Goal: Navigation & Orientation: Find specific page/section

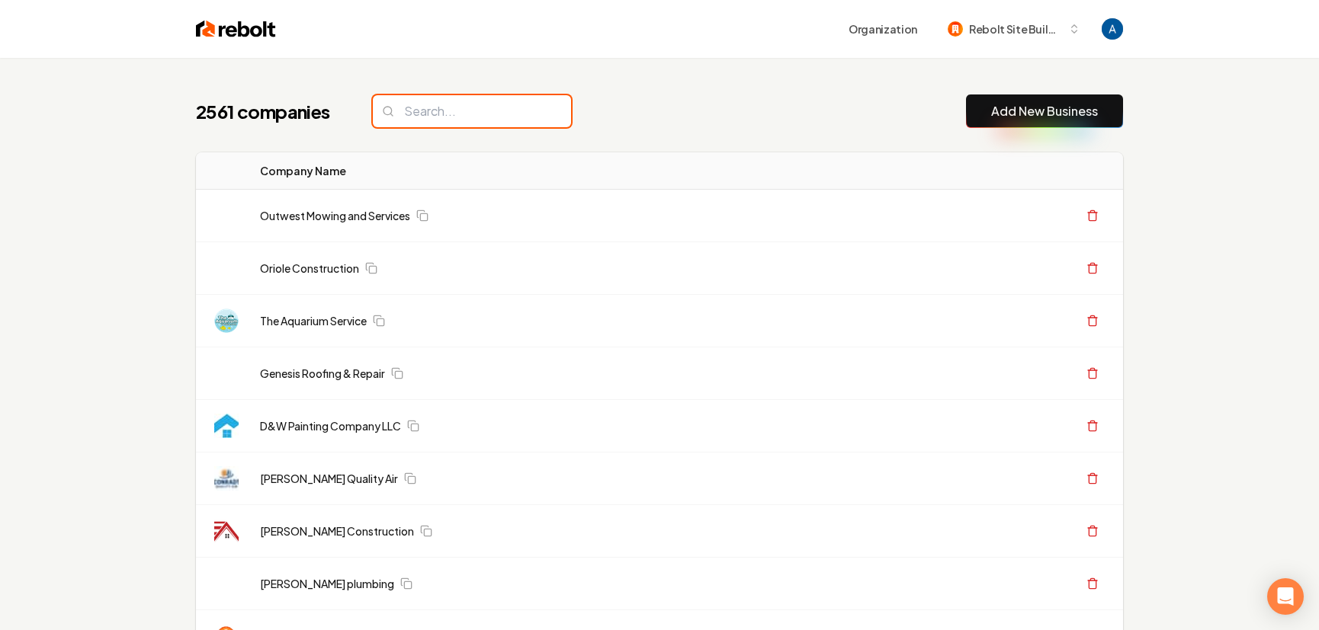
click at [457, 114] on input "search" at bounding box center [472, 111] width 198 height 32
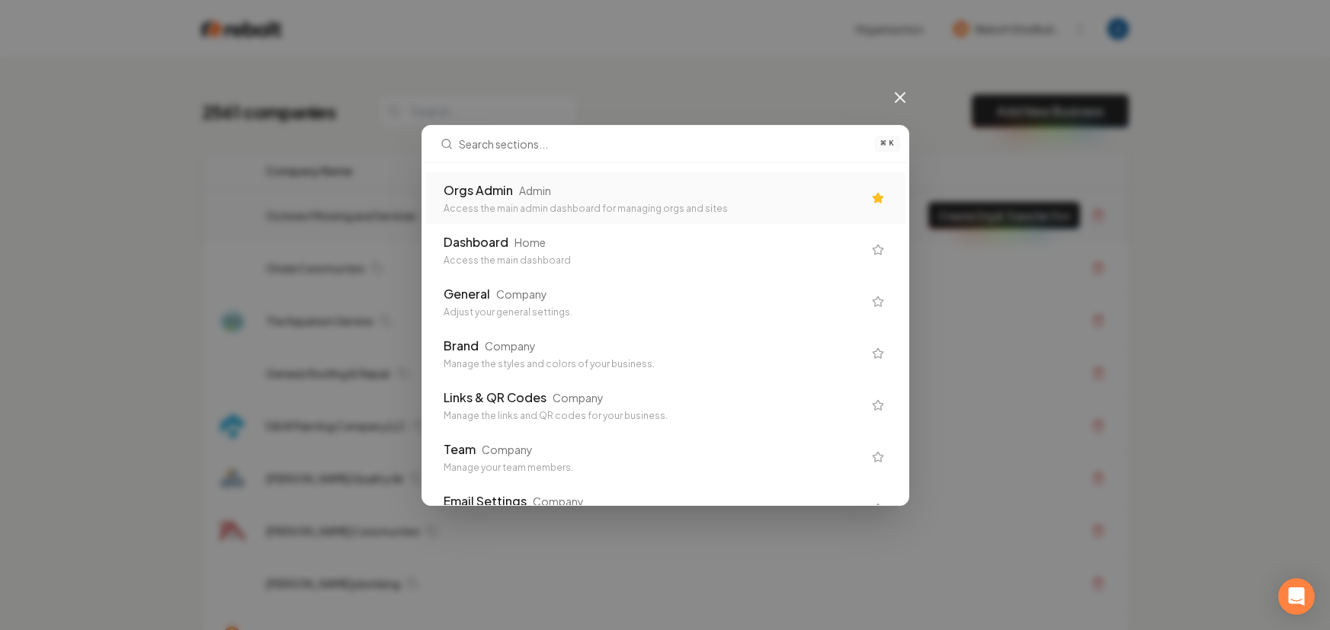
click at [550, 204] on div "Access the main admin dashboard for managing orgs and sites" at bounding box center [653, 209] width 419 height 12
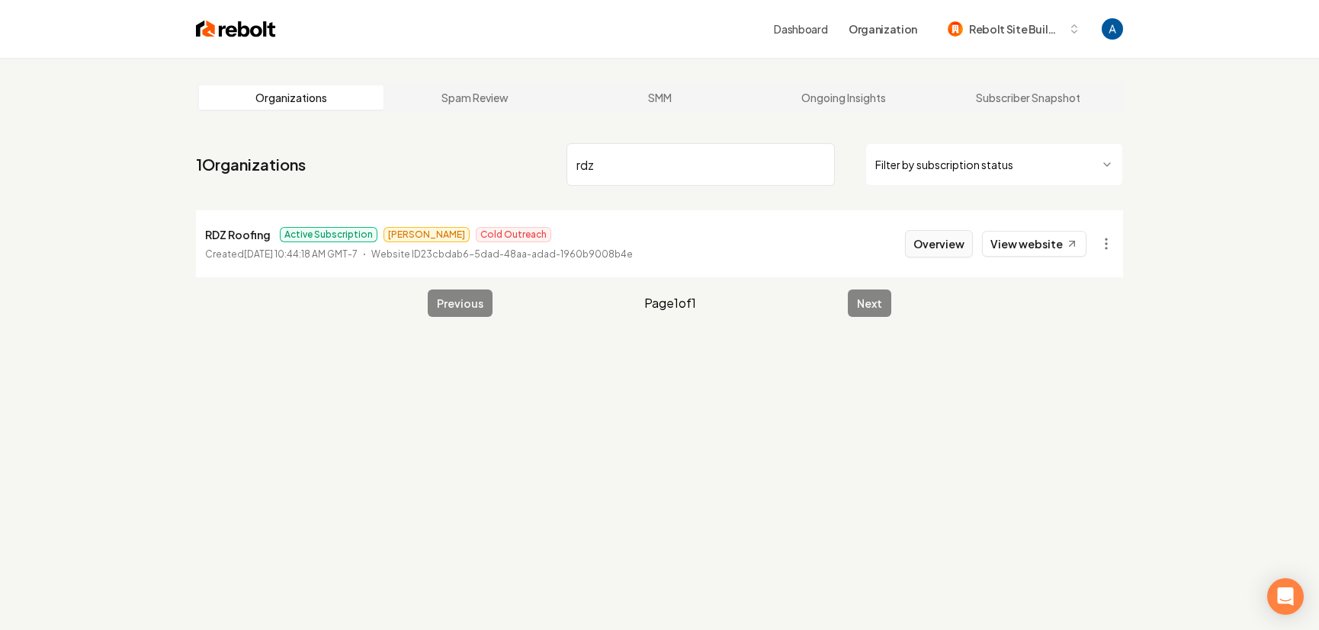
type input "rdz"
click at [948, 251] on button "Overview" at bounding box center [939, 243] width 68 height 27
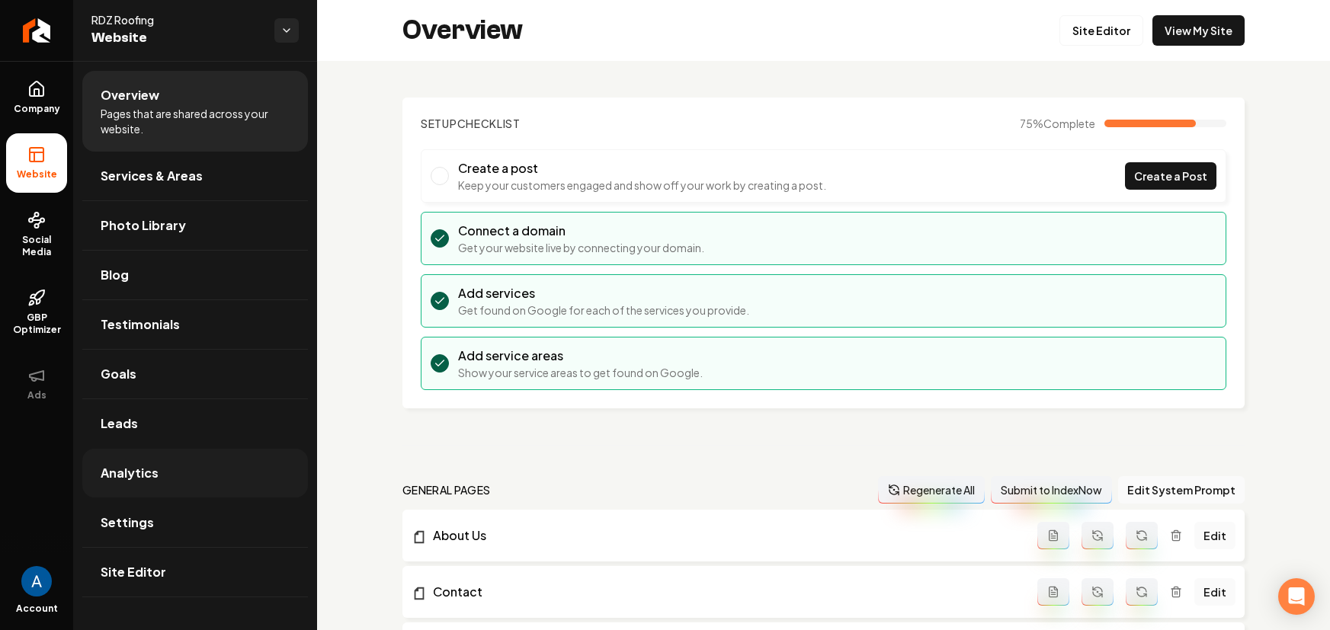
click at [123, 456] on link "Analytics" at bounding box center [195, 473] width 226 height 49
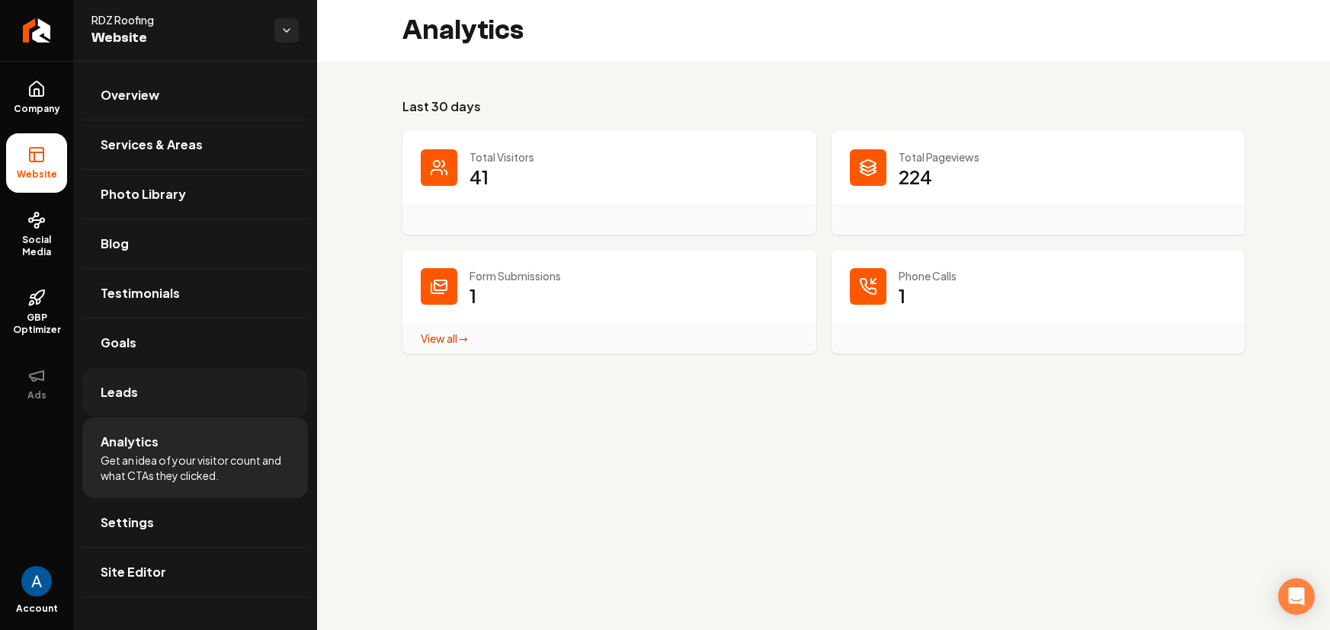
click at [135, 397] on span "Leads" at bounding box center [119, 392] width 37 height 18
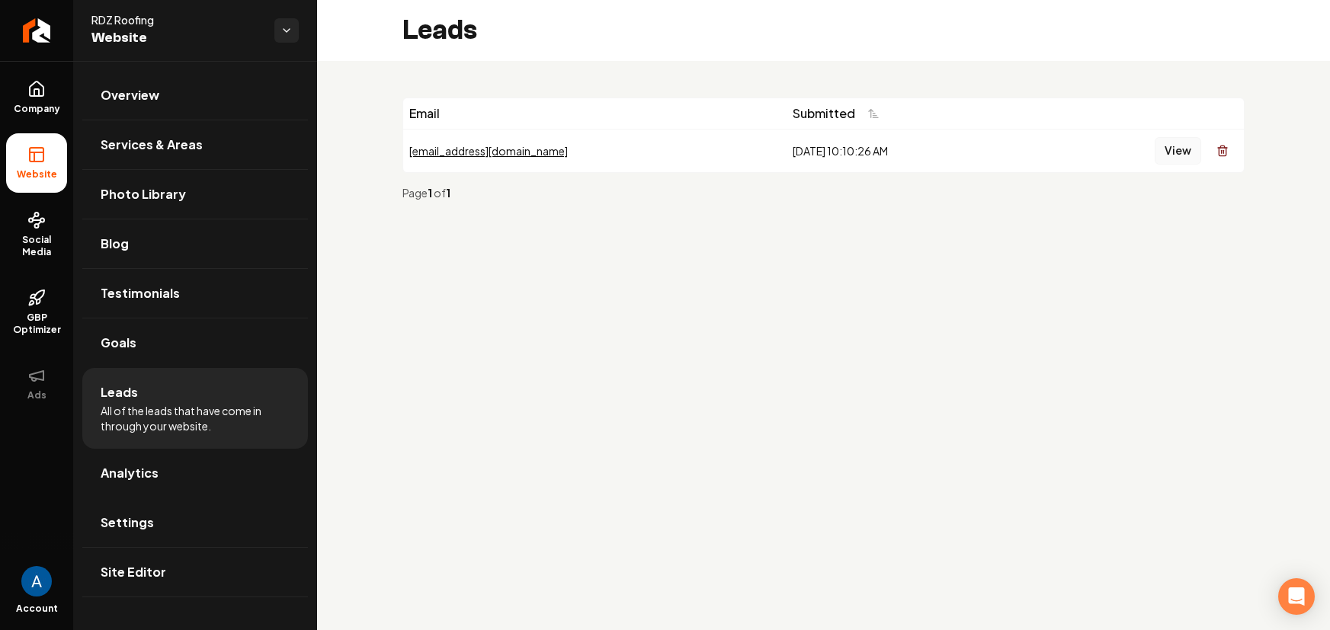
click at [1182, 153] on button "View" at bounding box center [1178, 150] width 47 height 27
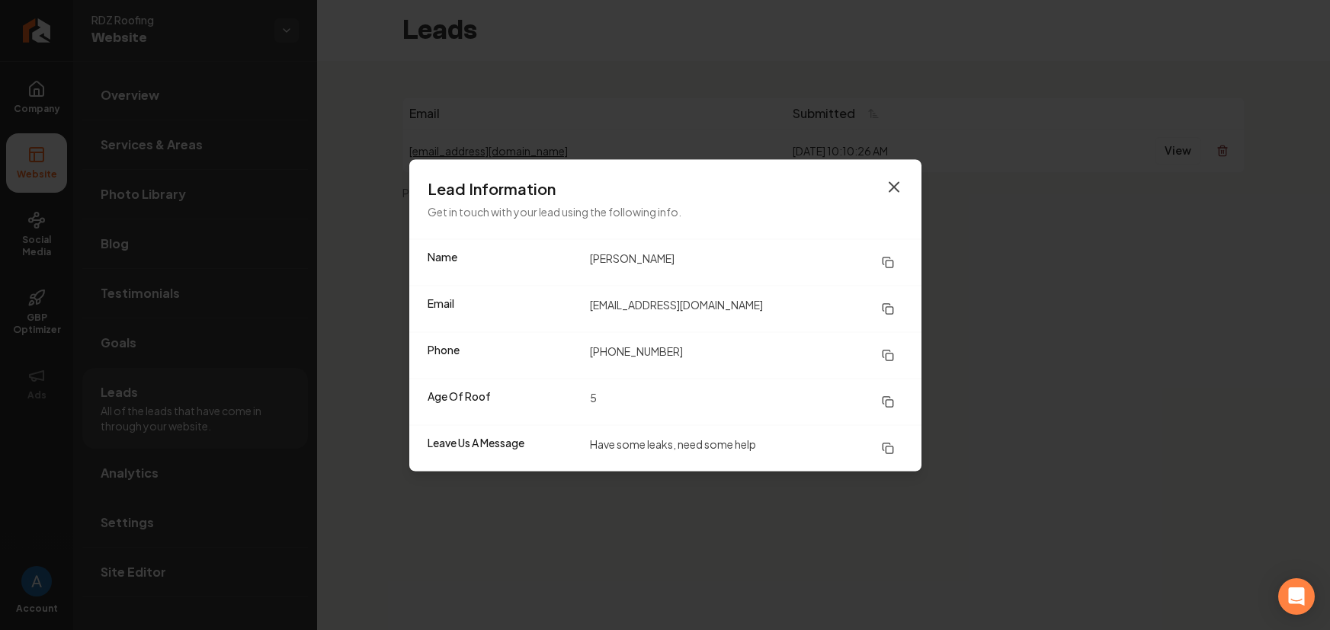
click at [895, 183] on icon "button" at bounding box center [894, 187] width 18 height 18
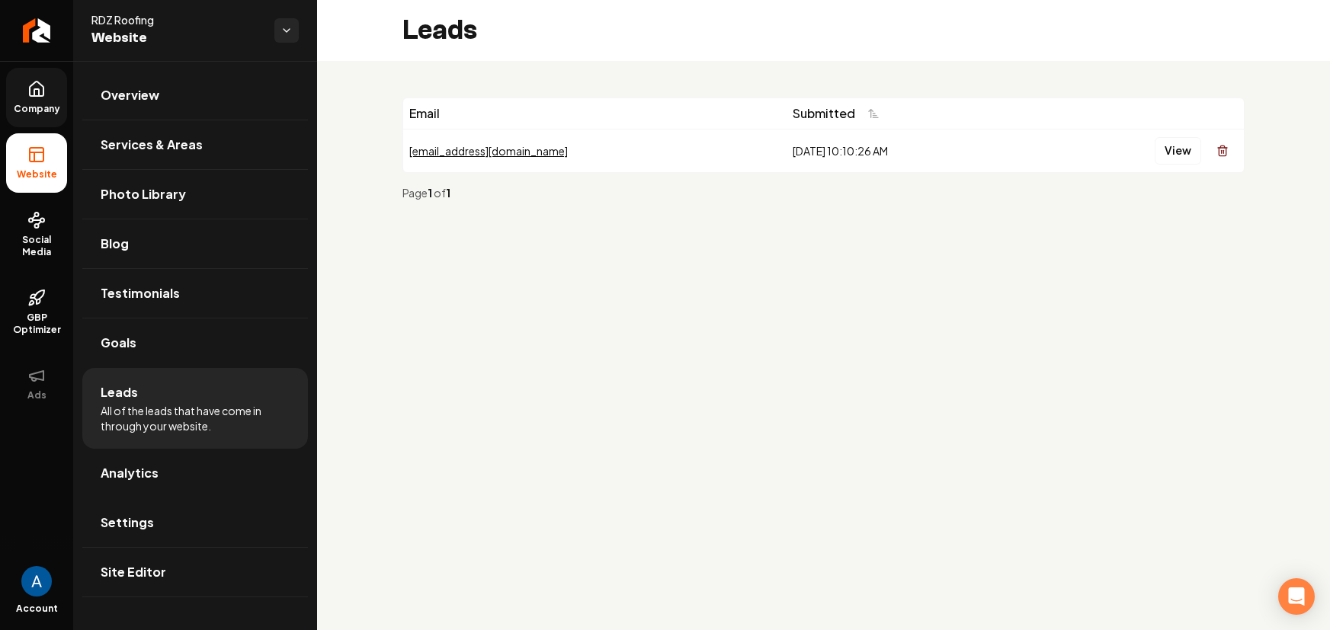
click at [38, 101] on link "Company" at bounding box center [36, 97] width 61 height 59
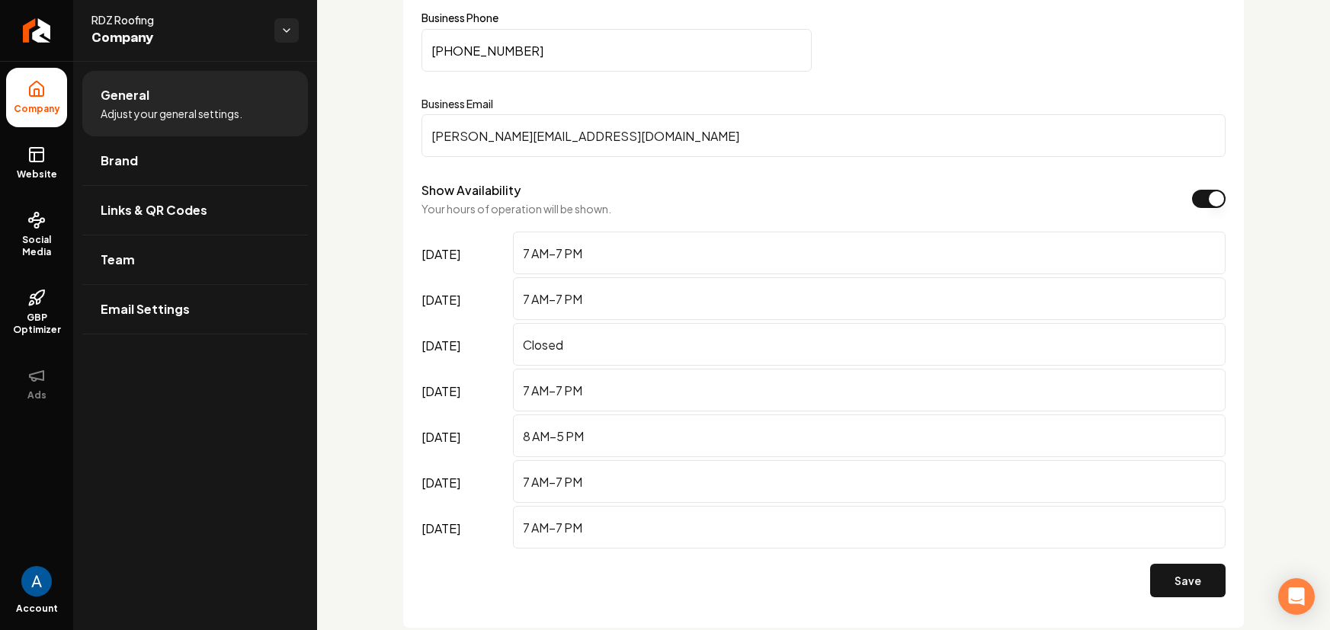
scroll to position [716, 0]
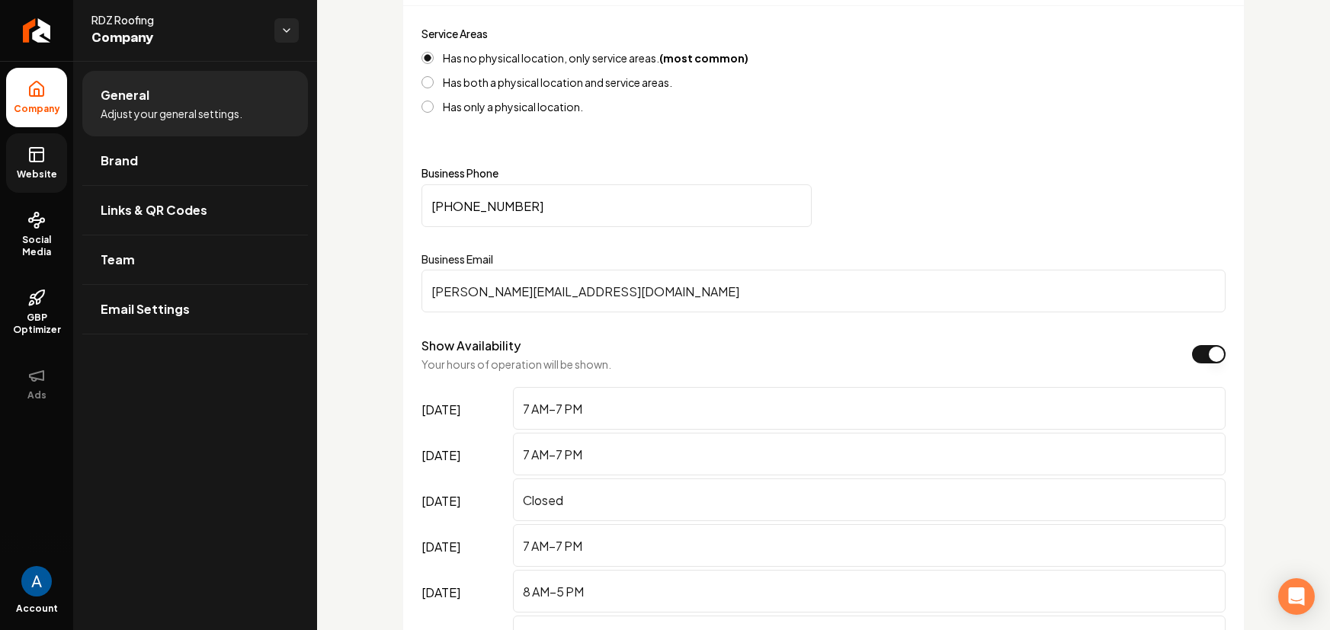
click at [37, 167] on link "Website" at bounding box center [36, 162] width 61 height 59
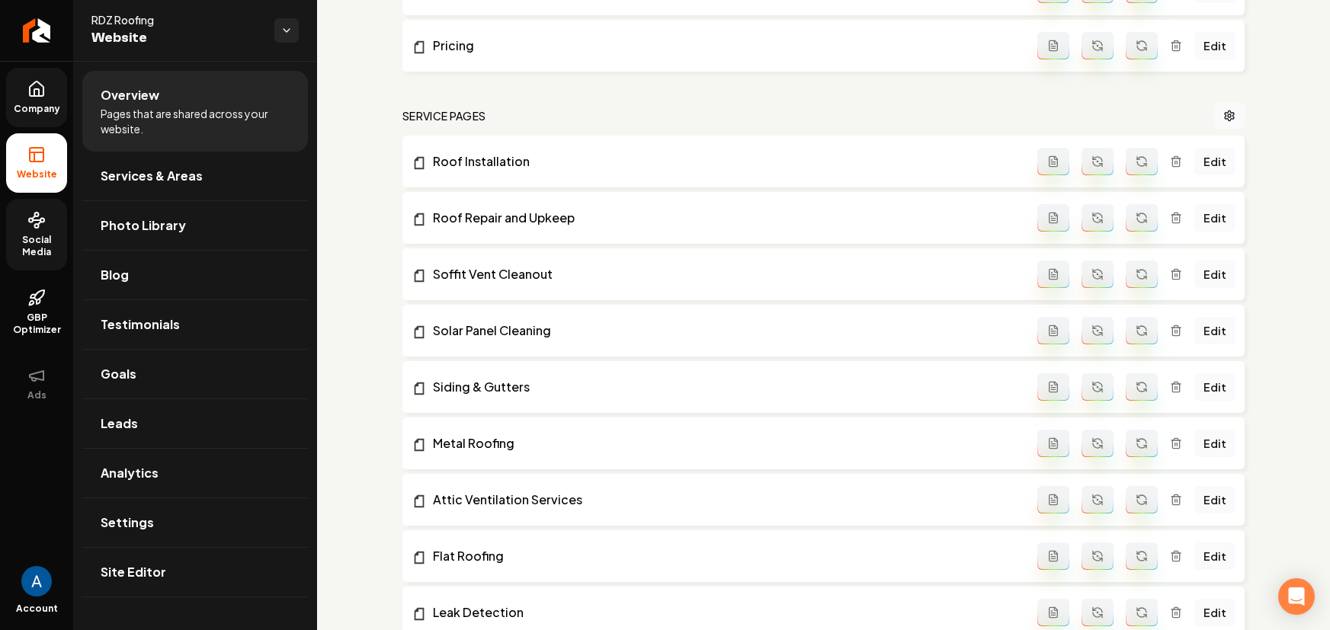
click at [41, 236] on span "Social Media" at bounding box center [36, 246] width 61 height 24
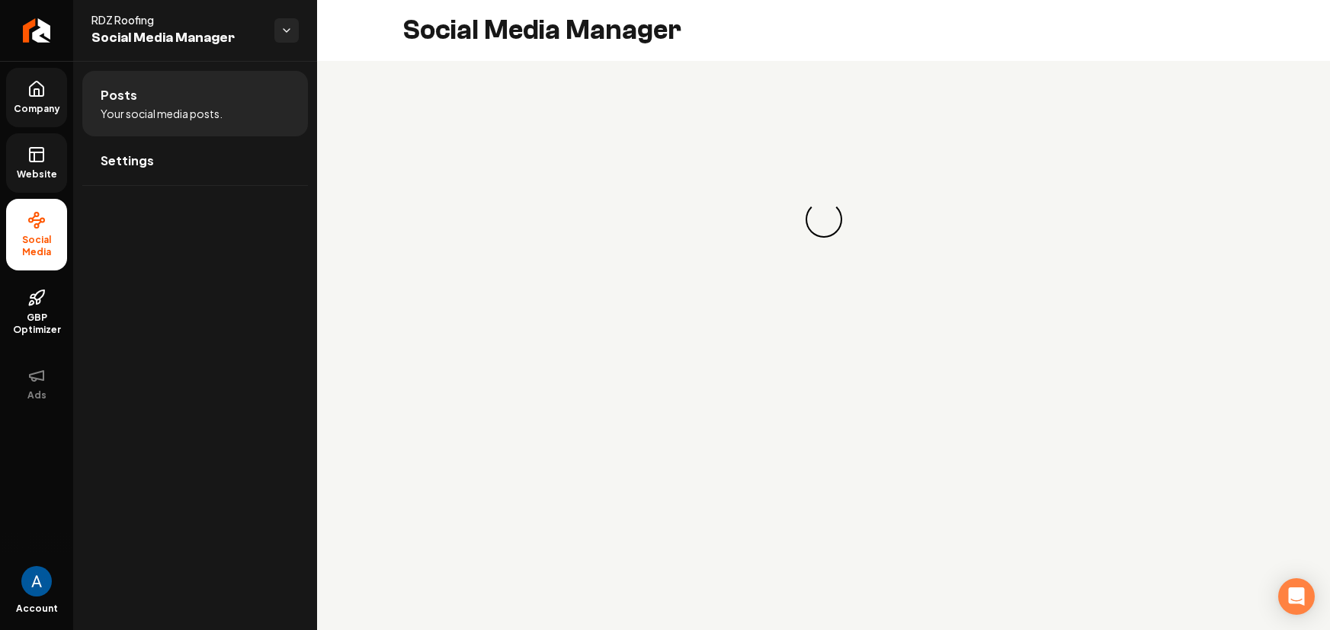
click at [42, 162] on icon at bounding box center [36, 155] width 18 height 18
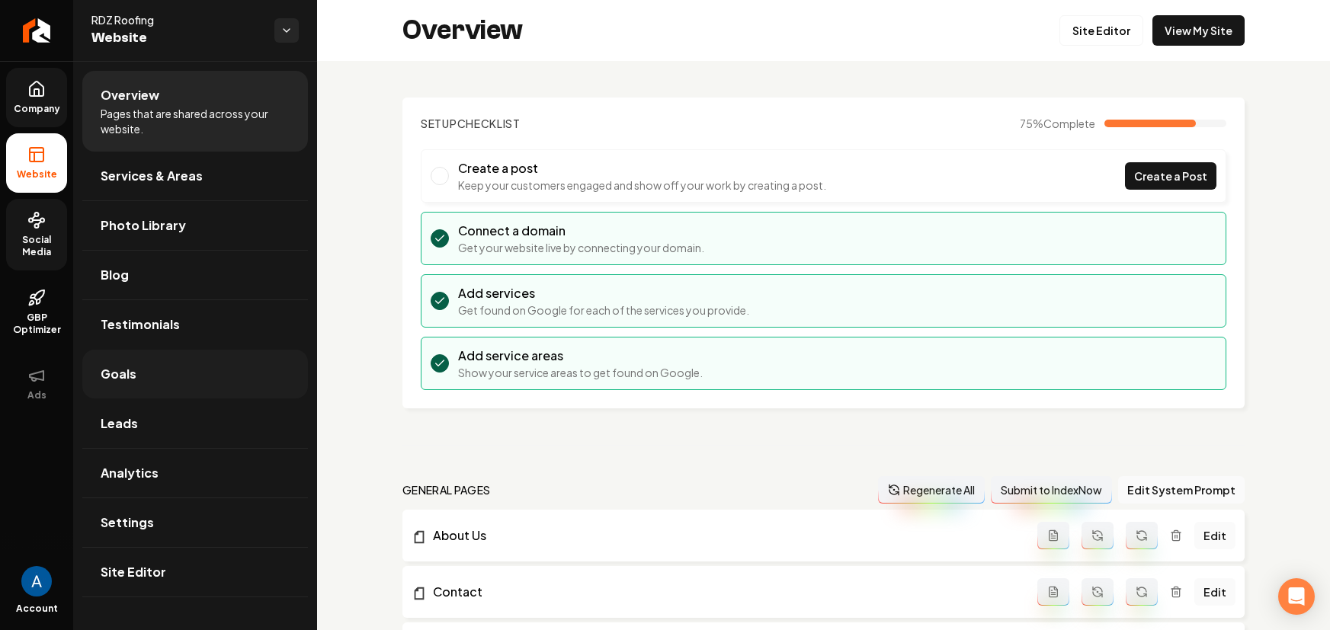
click at [120, 392] on link "Goals" at bounding box center [195, 374] width 226 height 49
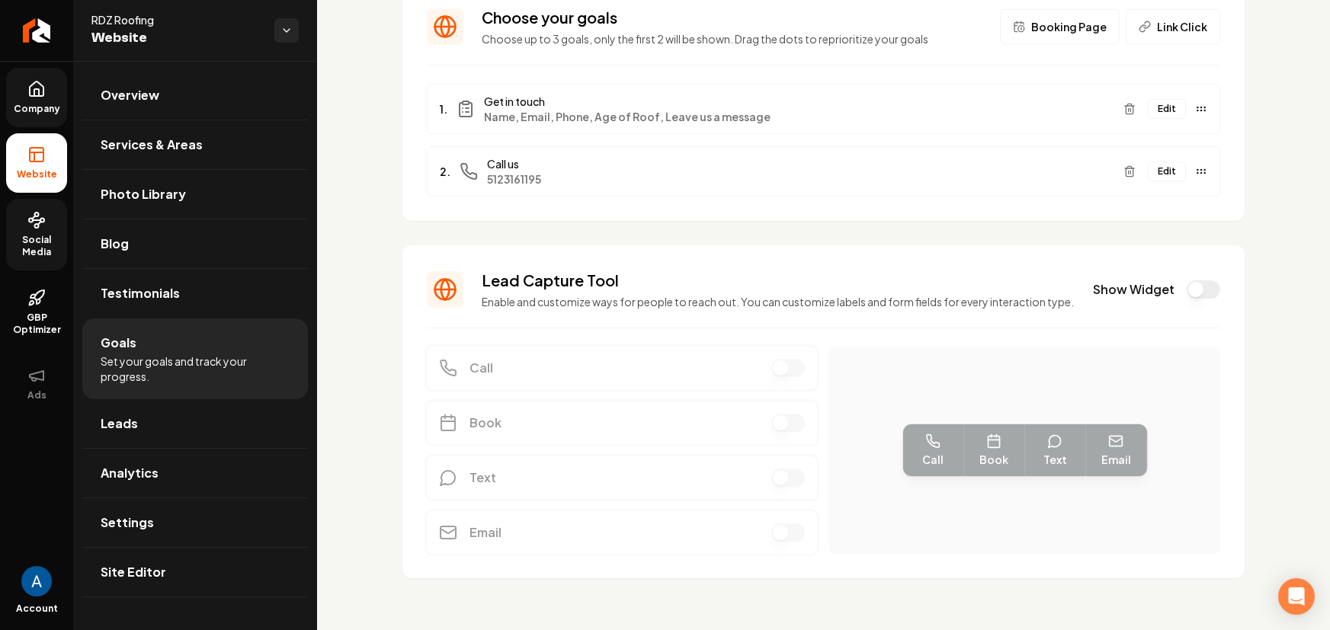
scroll to position [140, 0]
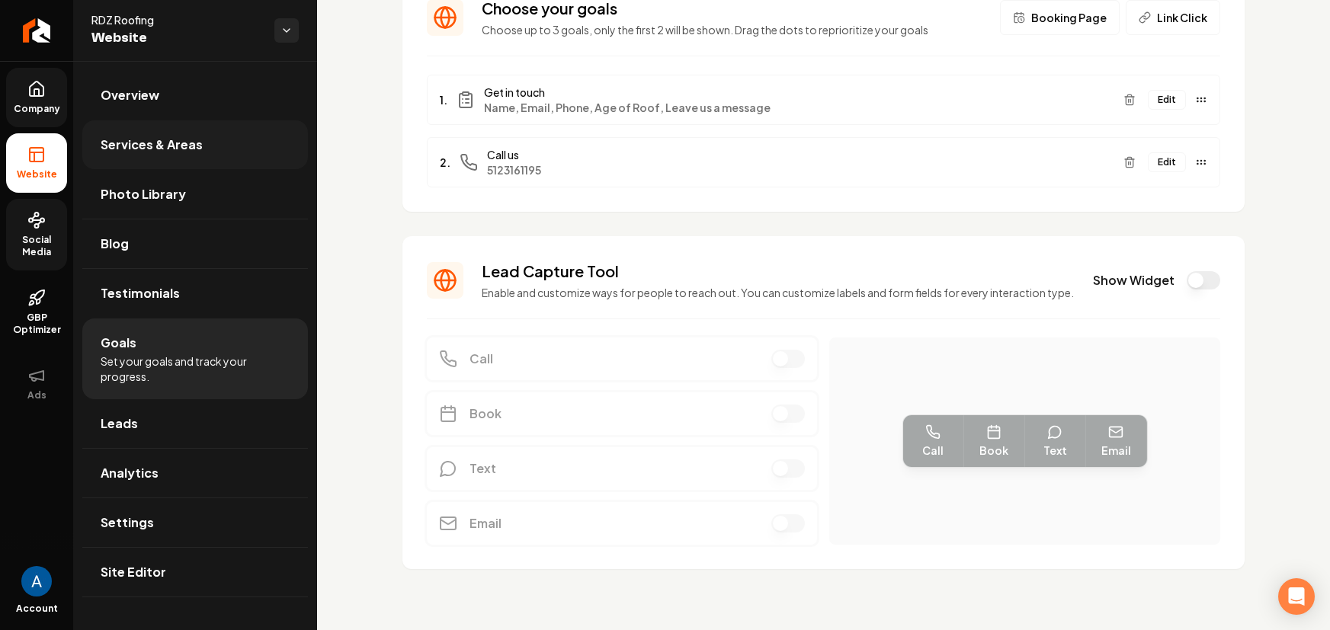
click at [140, 146] on span "Services & Areas" at bounding box center [152, 145] width 102 height 18
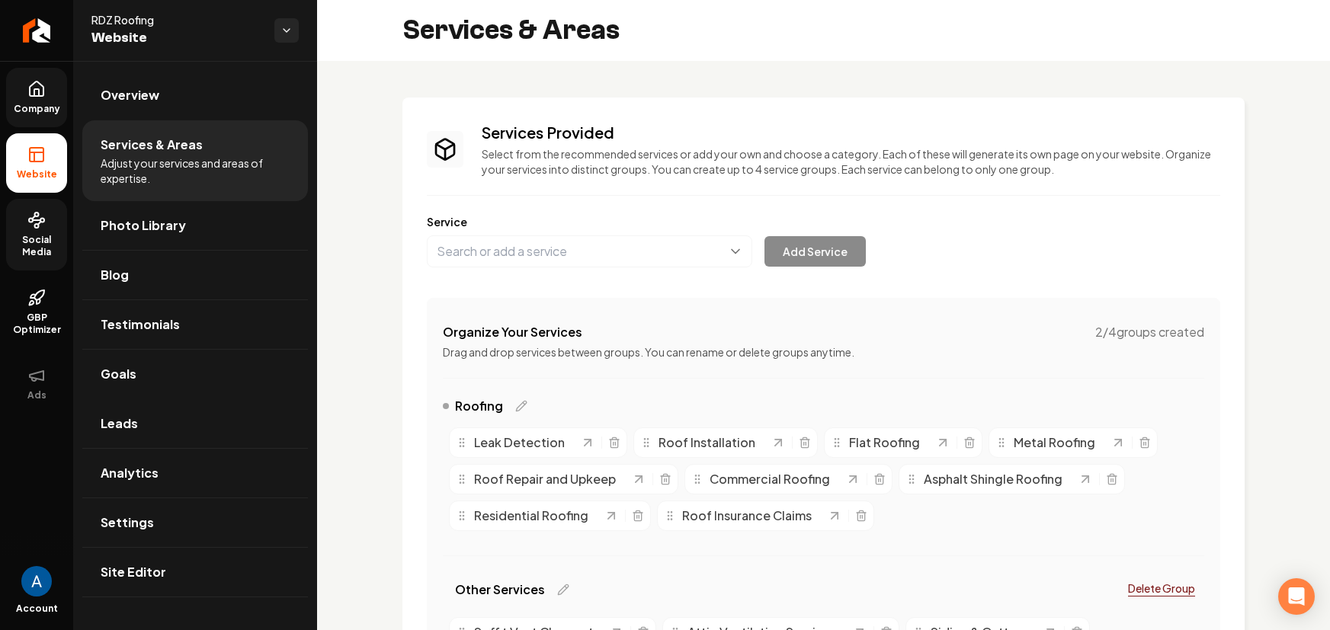
click at [45, 241] on span "Social Media" at bounding box center [36, 246] width 61 height 24
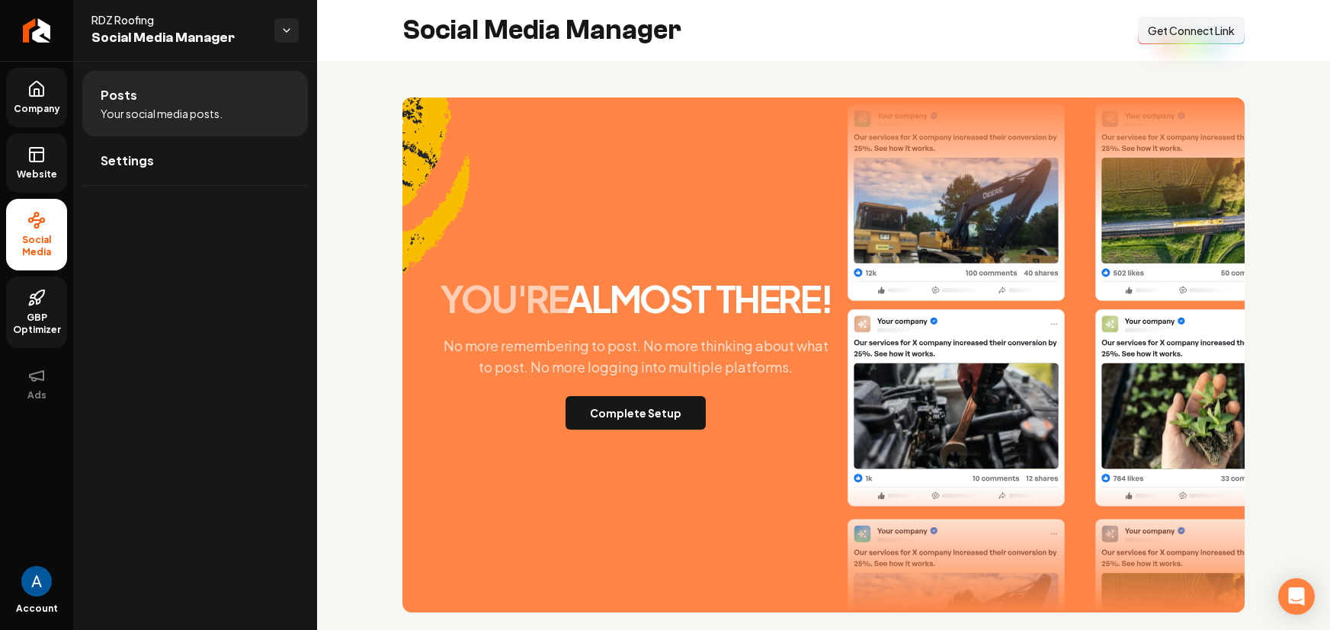
click at [33, 305] on icon at bounding box center [36, 298] width 18 height 18
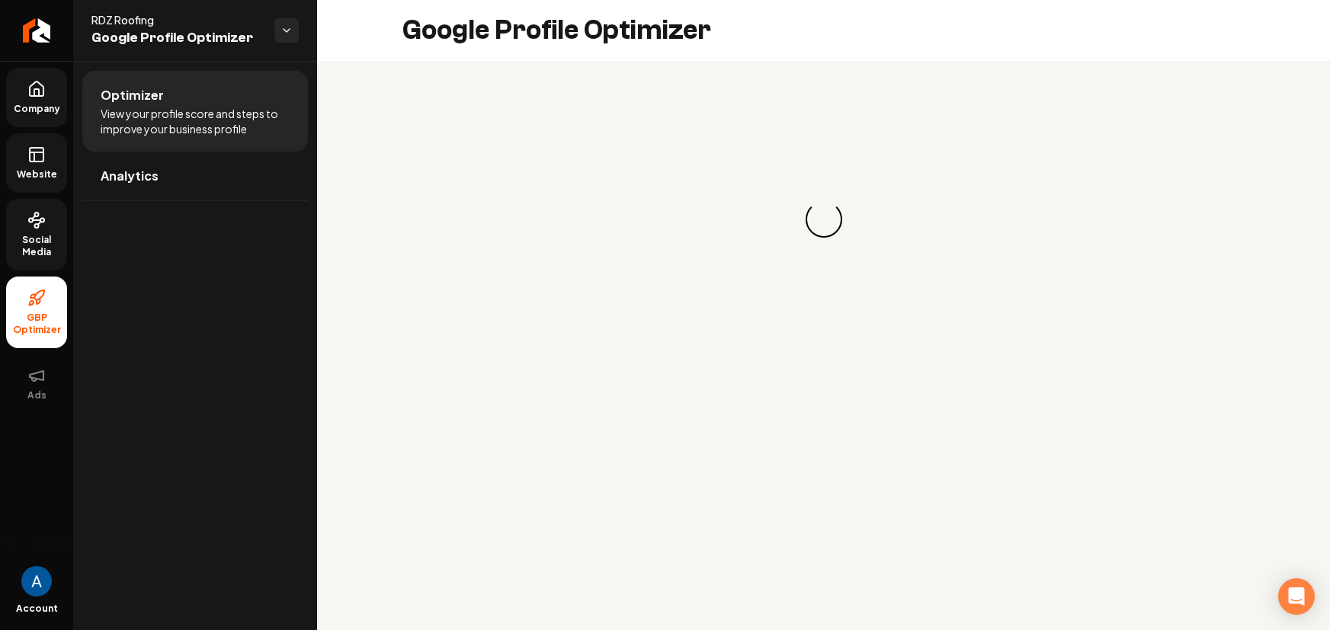
click at [29, 164] on link "Website" at bounding box center [36, 162] width 61 height 59
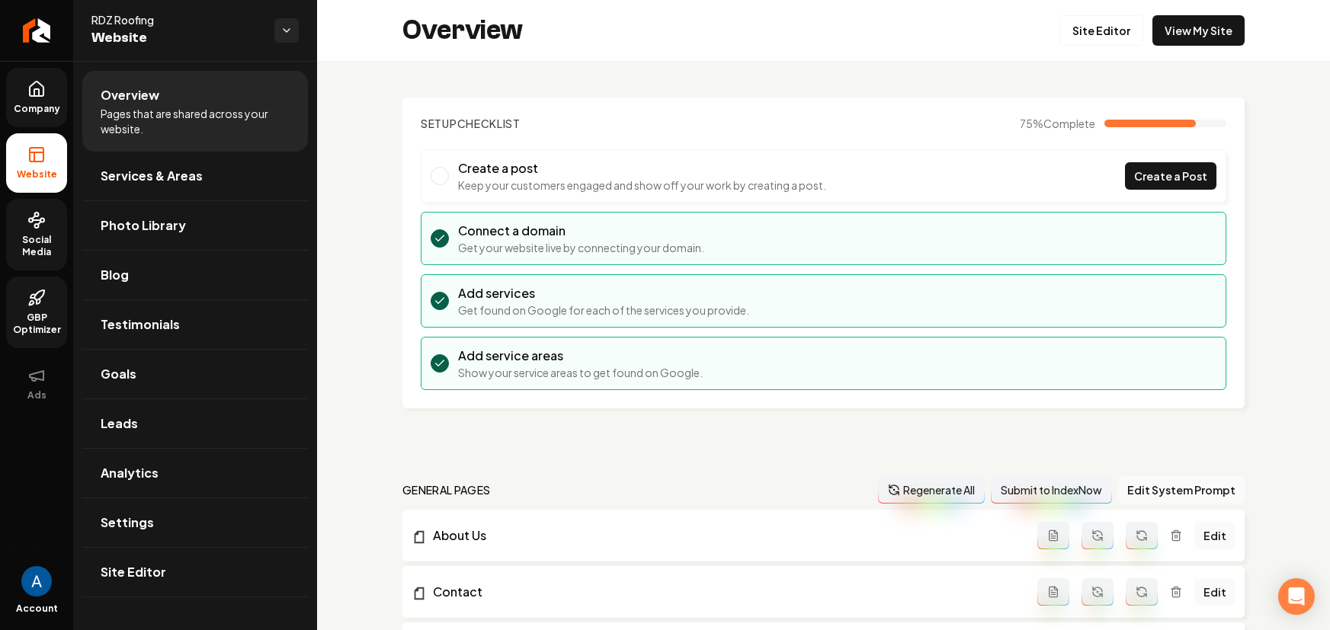
click at [48, 95] on link "Company" at bounding box center [36, 97] width 61 height 59
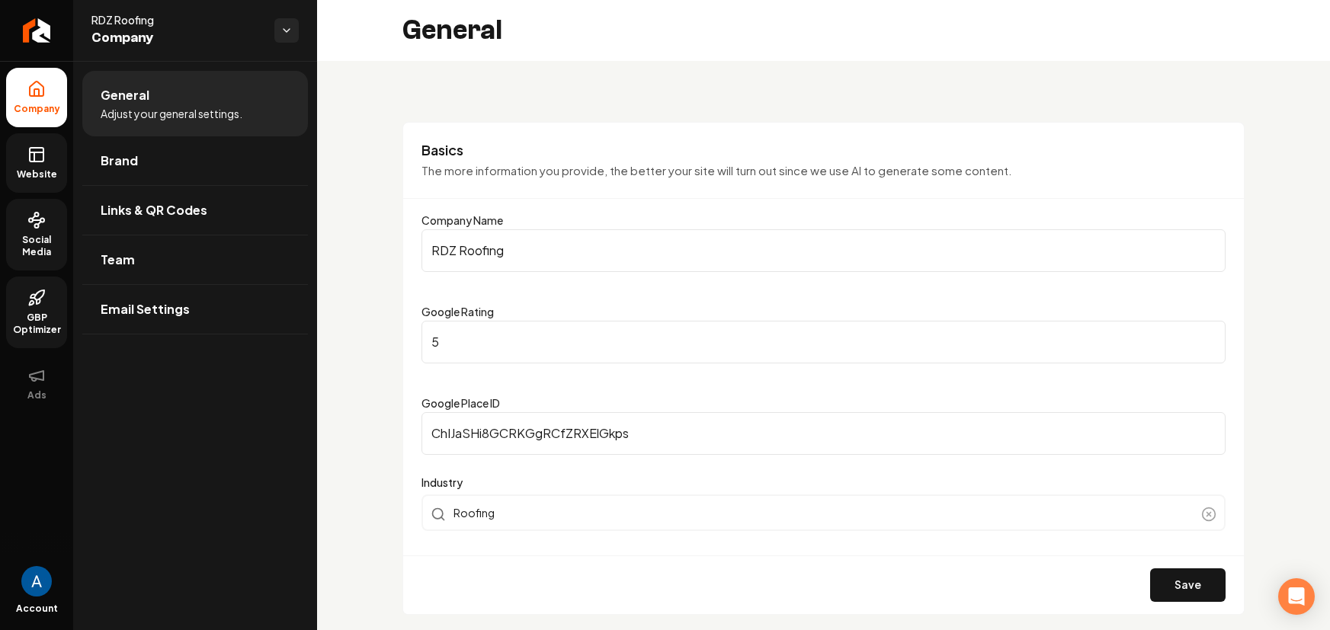
click at [43, 156] on rect at bounding box center [37, 155] width 14 height 14
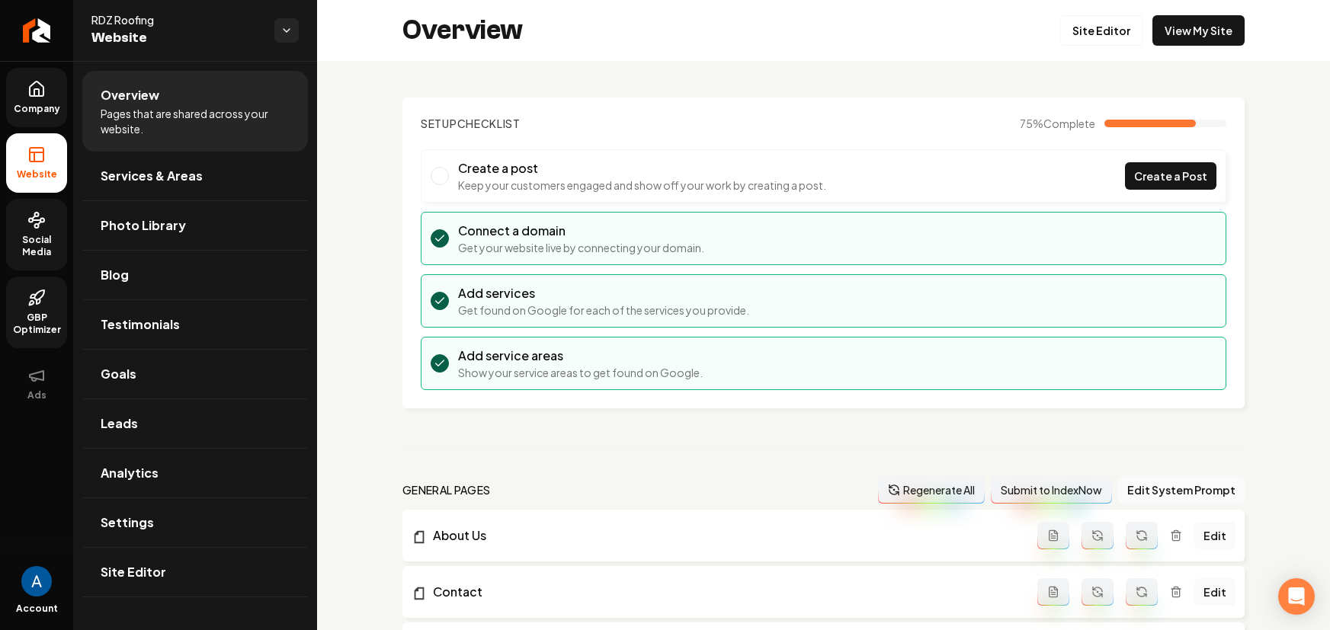
click at [35, 226] on circle at bounding box center [37, 226] width 4 height 4
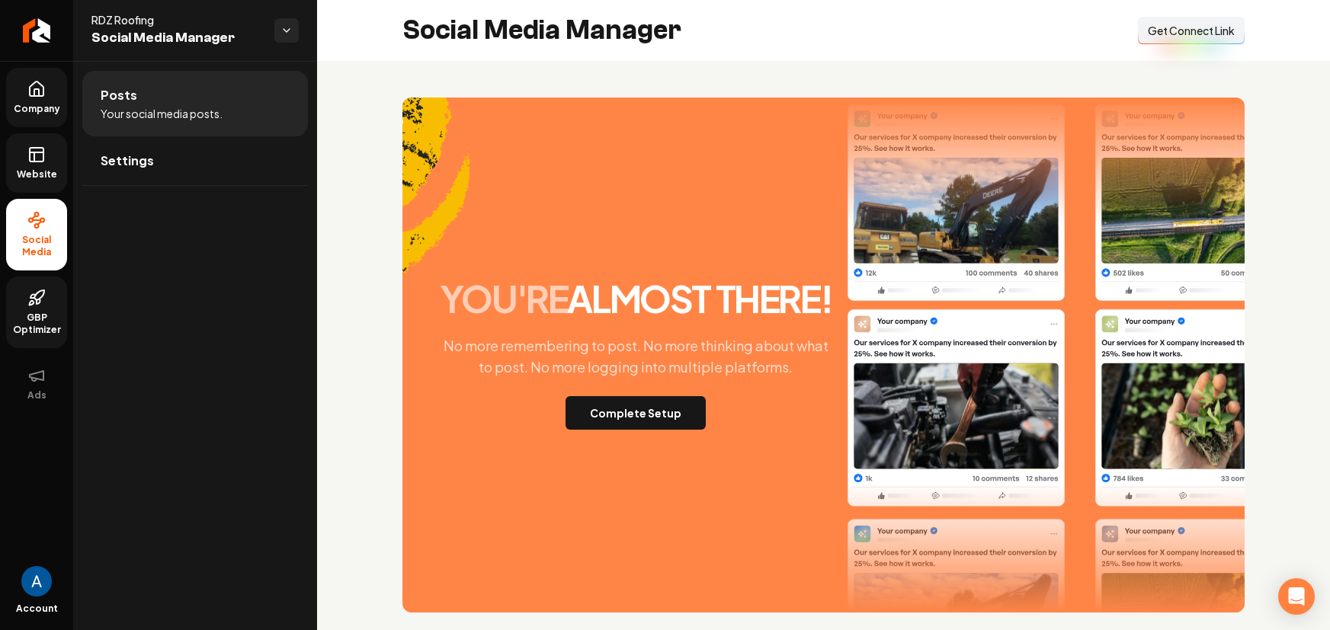
click at [24, 315] on span "GBP Optimizer" at bounding box center [36, 324] width 61 height 24
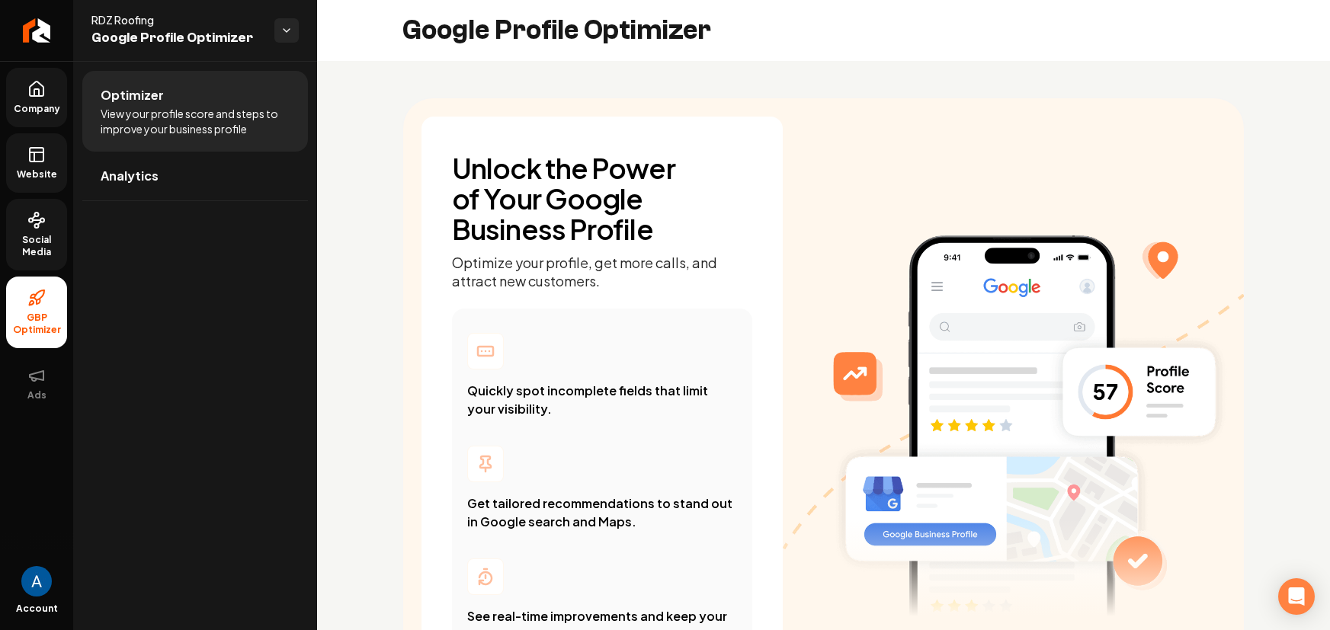
click at [40, 239] on span "Social Media" at bounding box center [36, 246] width 61 height 24
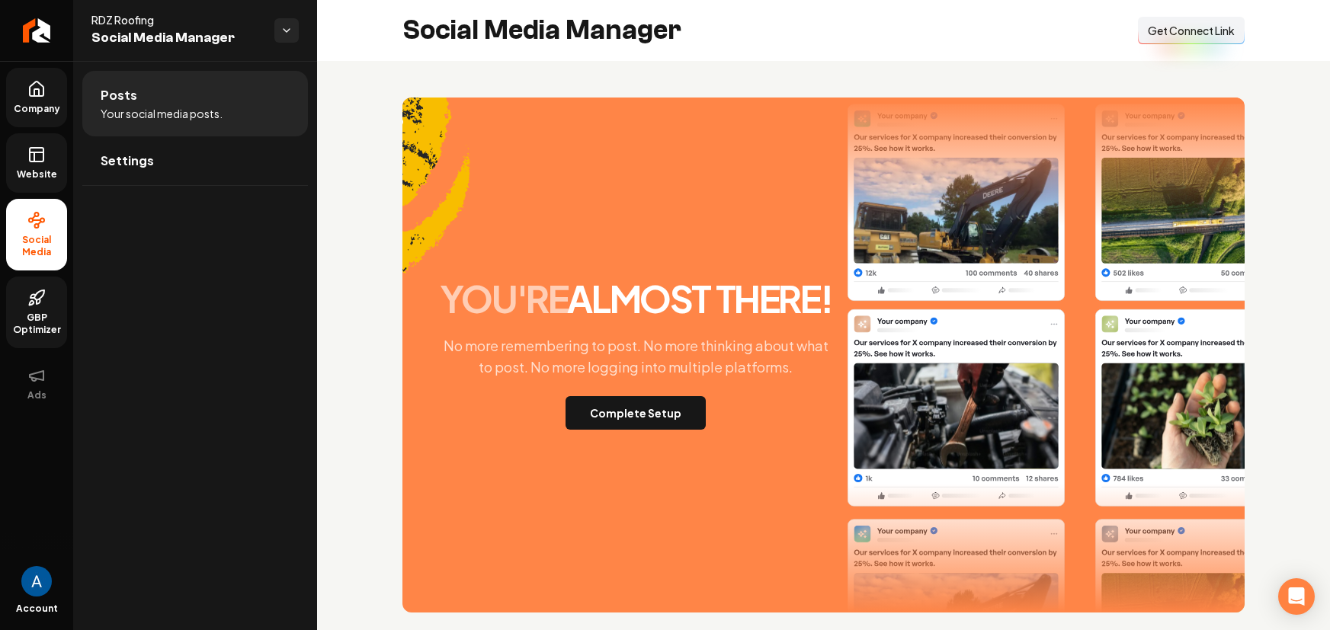
click at [38, 169] on span "Website" at bounding box center [37, 174] width 53 height 12
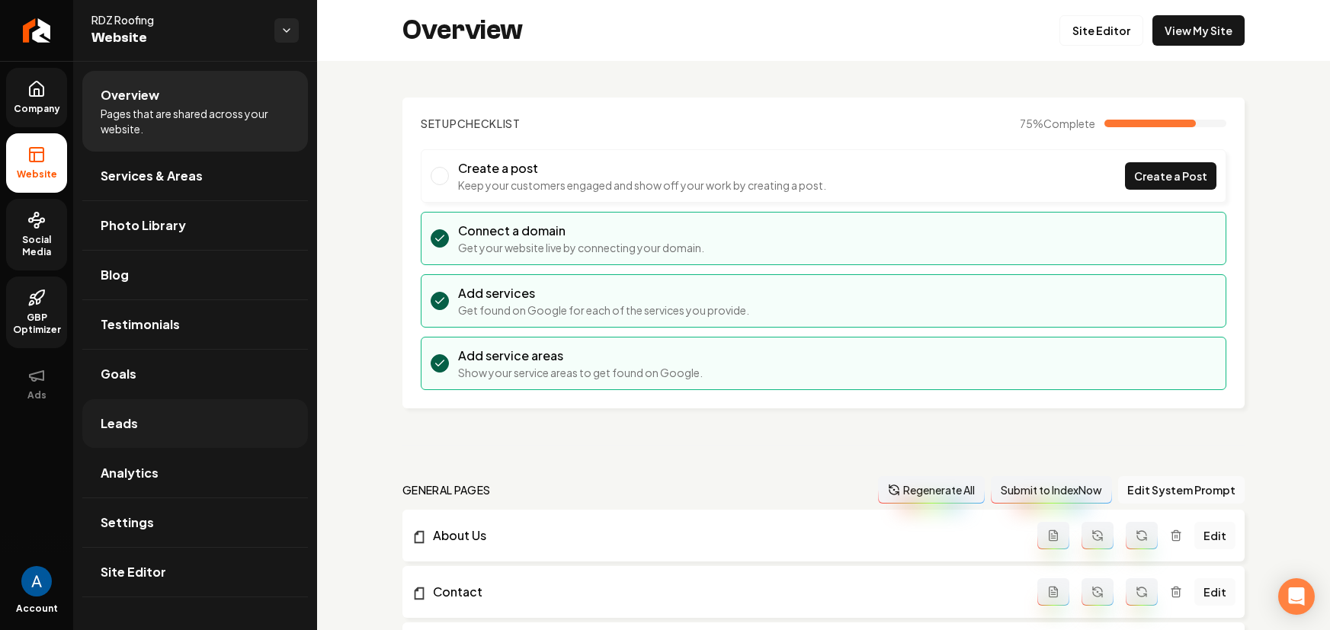
click at [124, 428] on span "Leads" at bounding box center [119, 424] width 37 height 18
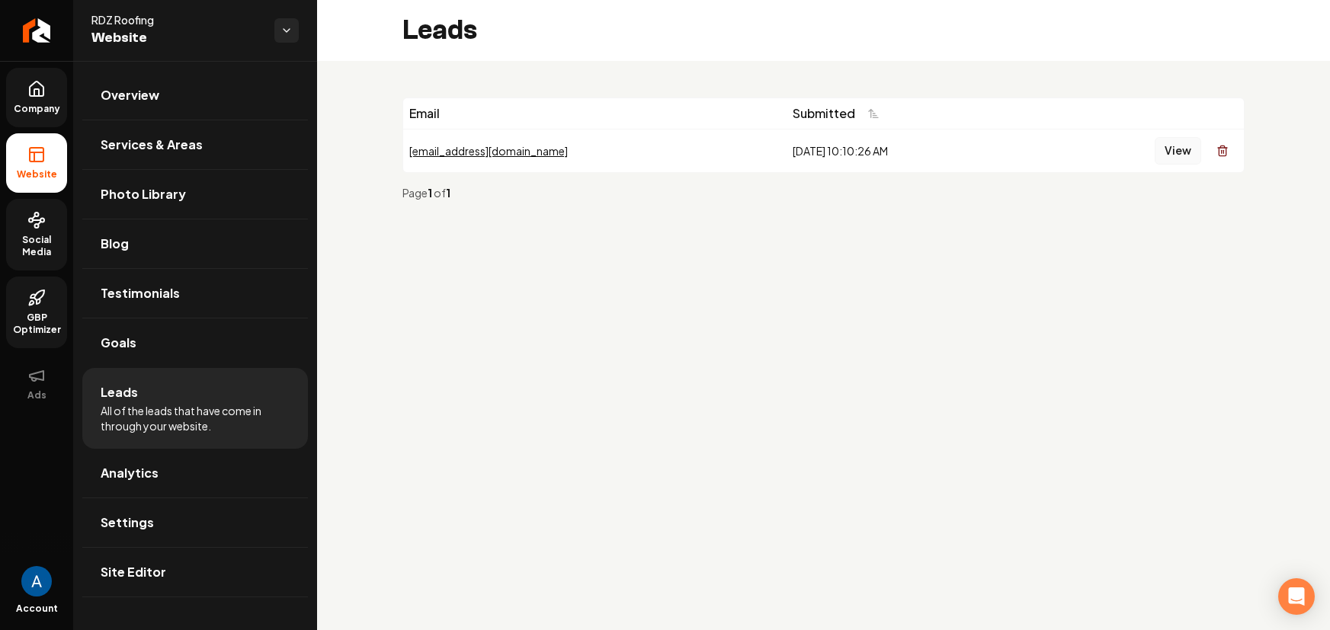
click at [1165, 159] on button "View" at bounding box center [1178, 150] width 47 height 27
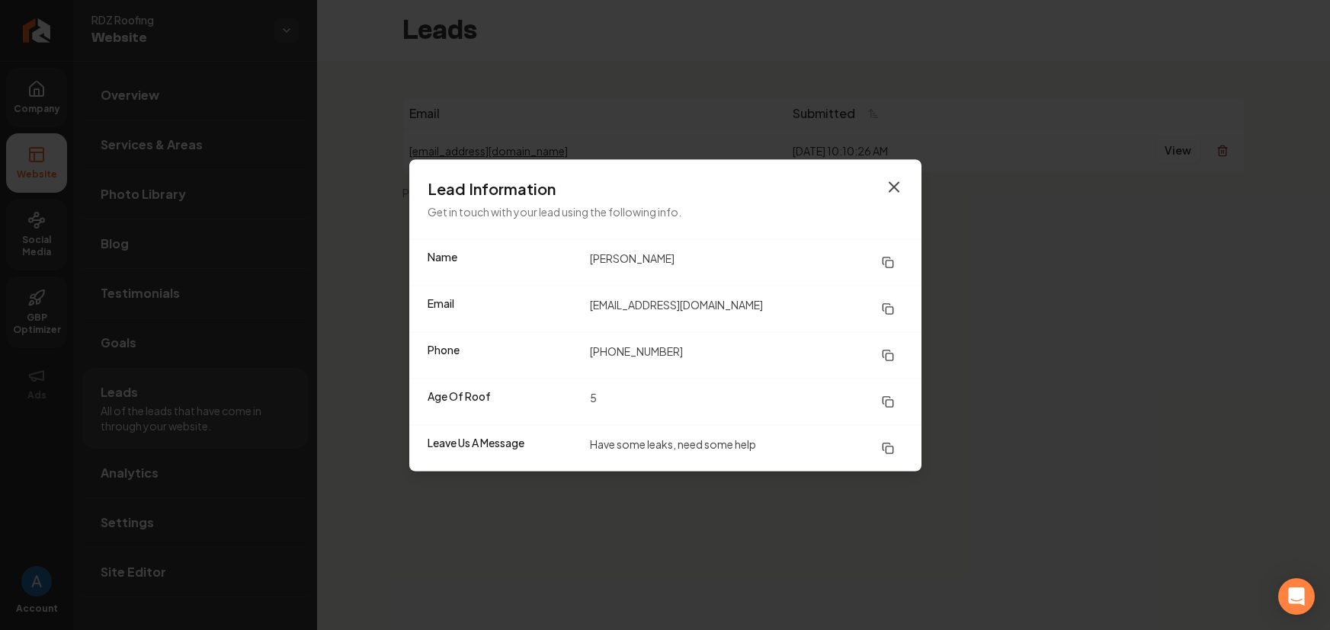
click at [887, 180] on icon "button" at bounding box center [894, 187] width 18 height 18
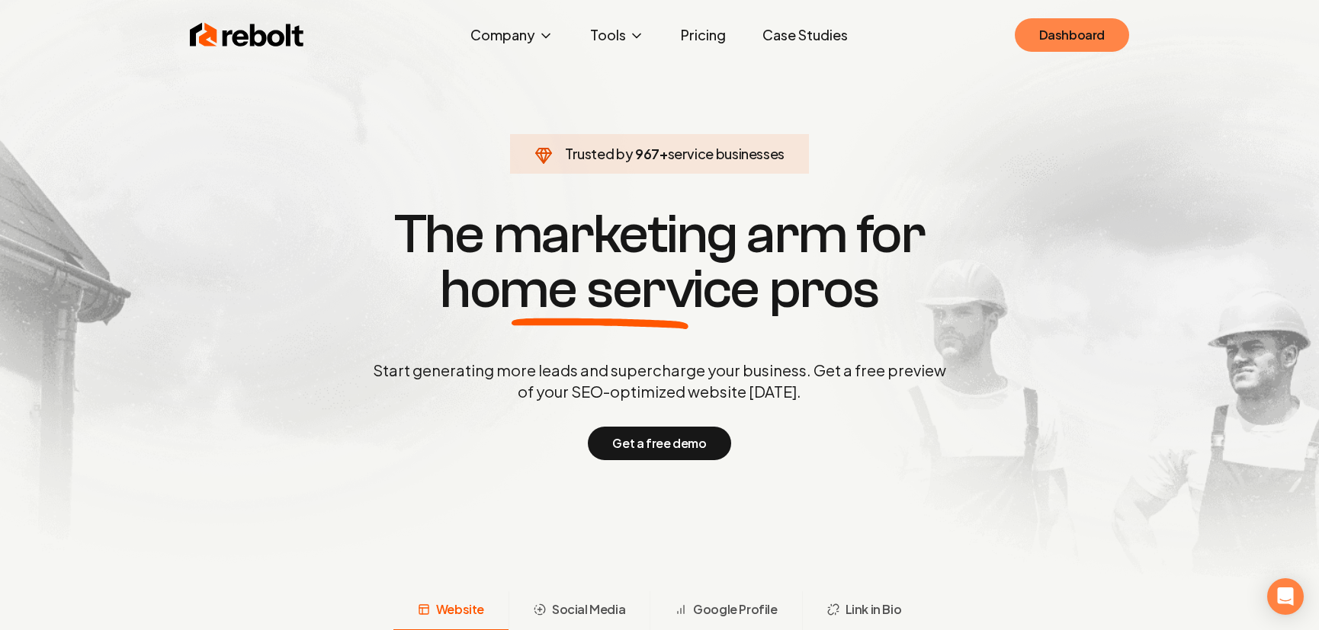
click at [1051, 49] on link "Dashboard" at bounding box center [1072, 35] width 114 height 34
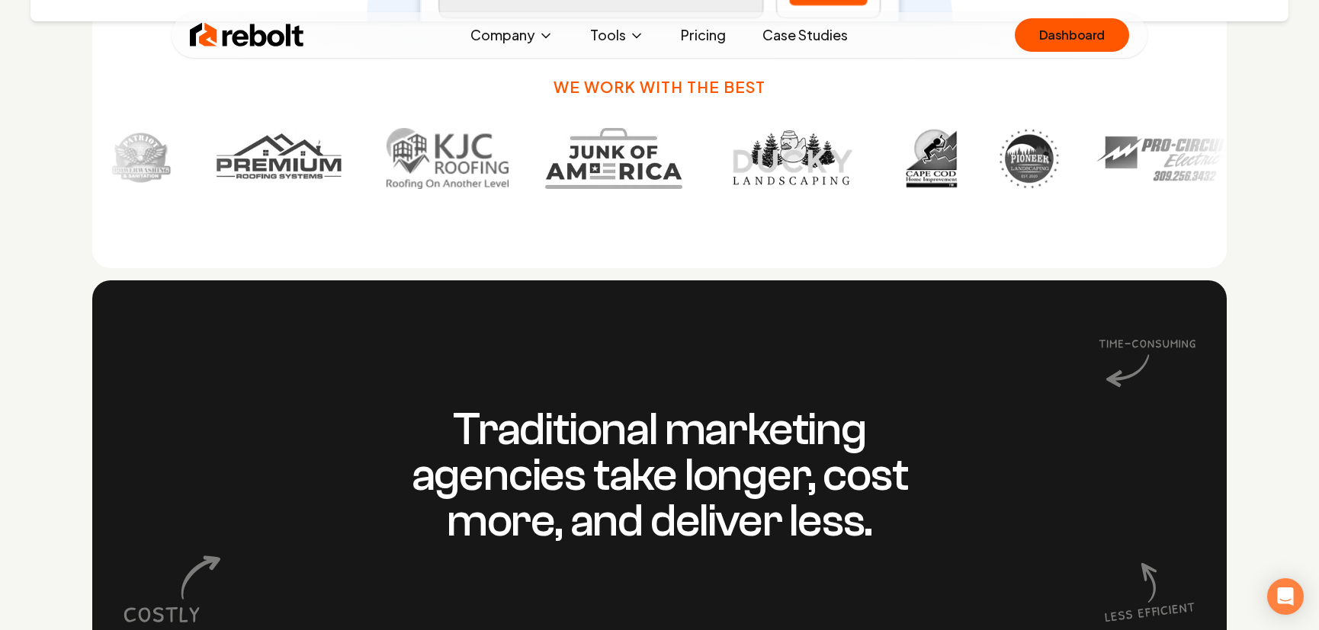
scroll to position [1134, 0]
